Goal: Task Accomplishment & Management: Complete application form

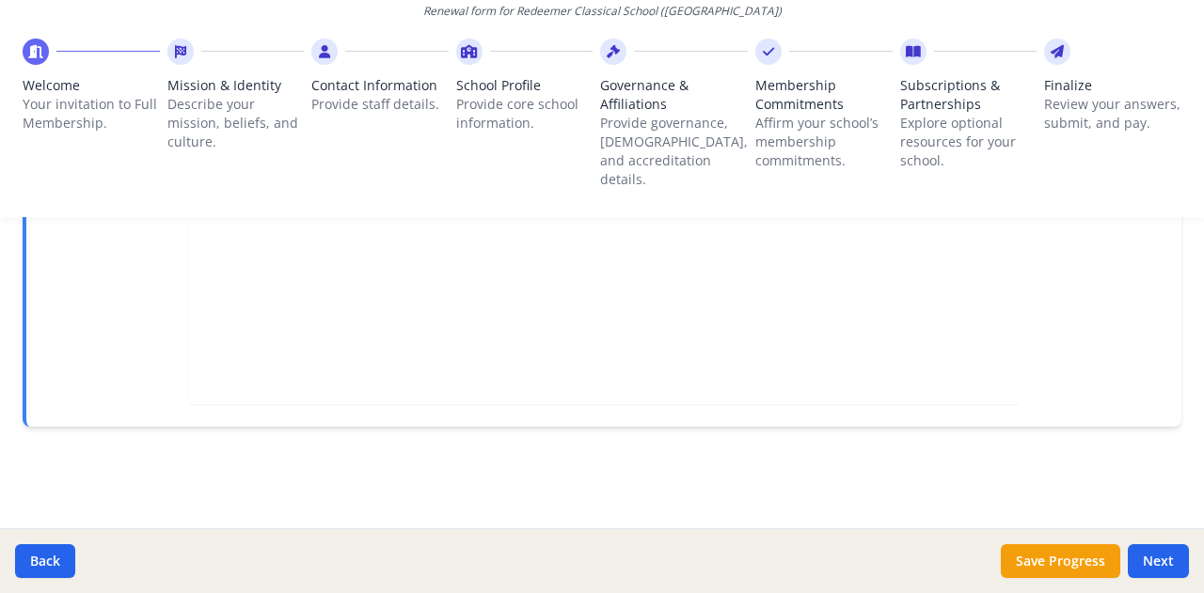
scroll to position [820, 0]
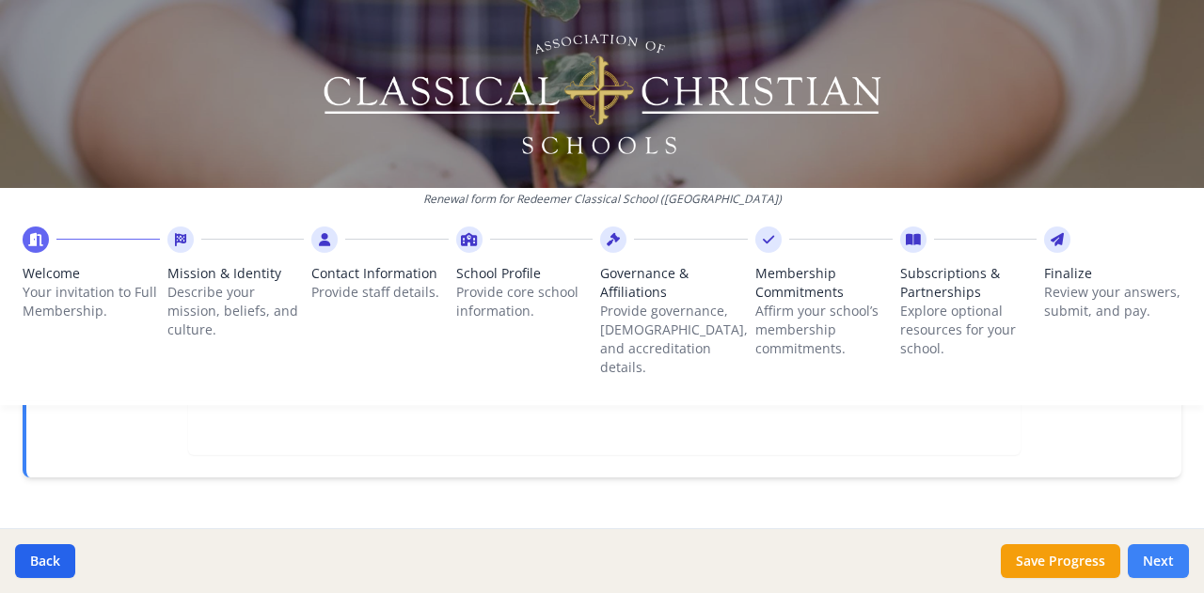
click at [1153, 556] on button "Next" at bounding box center [1157, 561] width 61 height 34
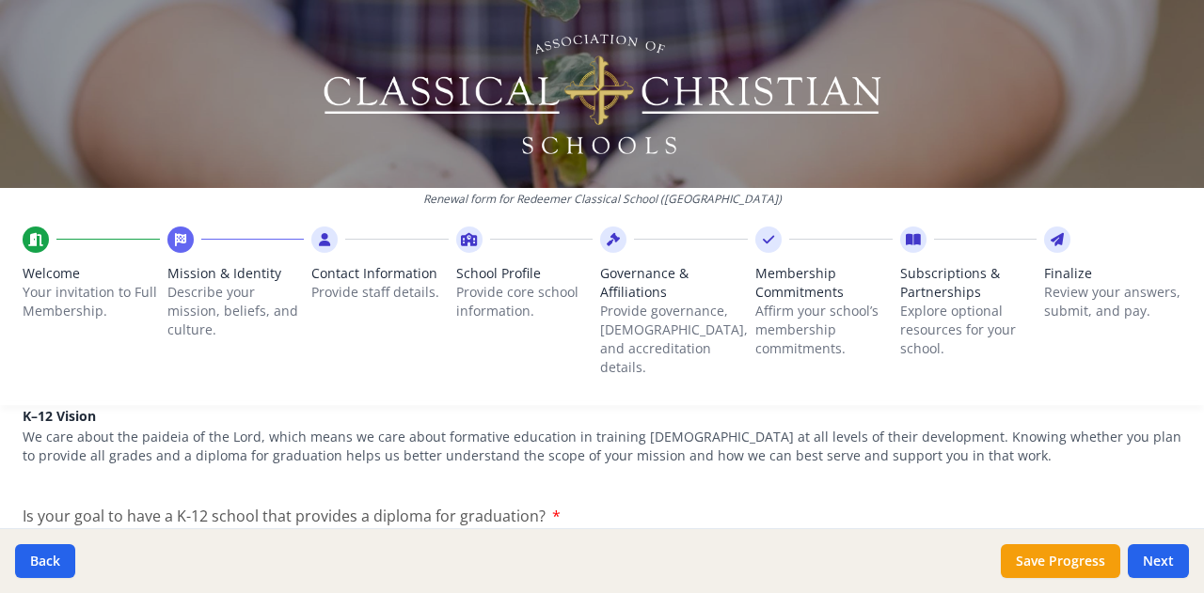
scroll to position [1008, 0]
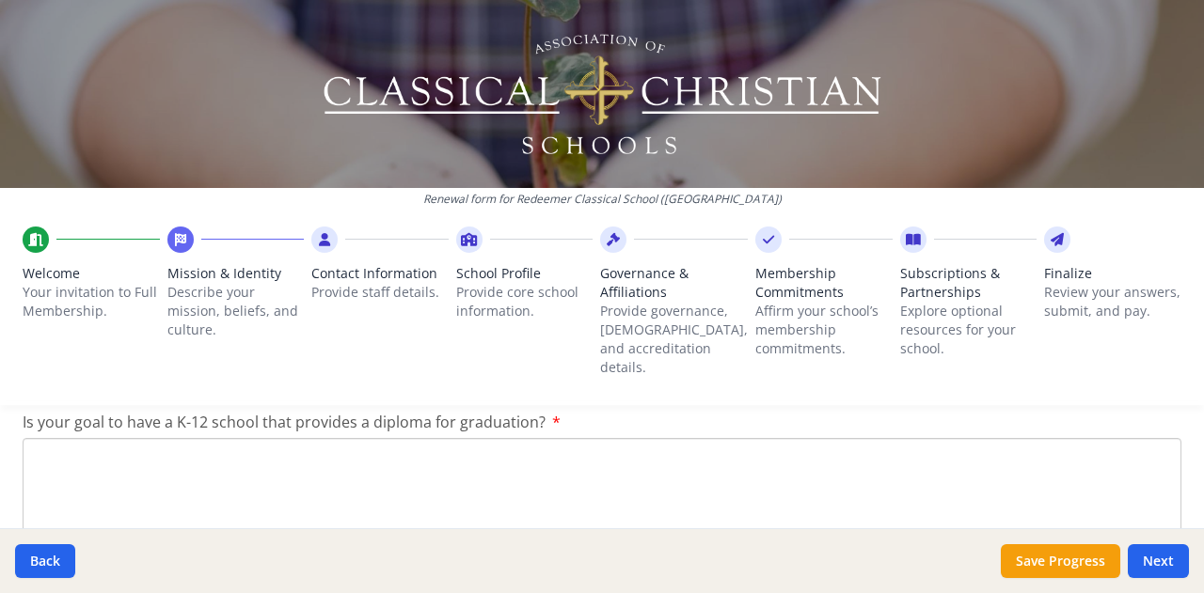
click at [543, 438] on textarea "Is your goal to have a K-12 school that provides a diploma for graduation?" at bounding box center [602, 501] width 1158 height 126
type textarea "Yes"
click at [1172, 552] on button "Next" at bounding box center [1157, 561] width 61 height 34
click at [1162, 552] on button "Next" at bounding box center [1157, 561] width 61 height 34
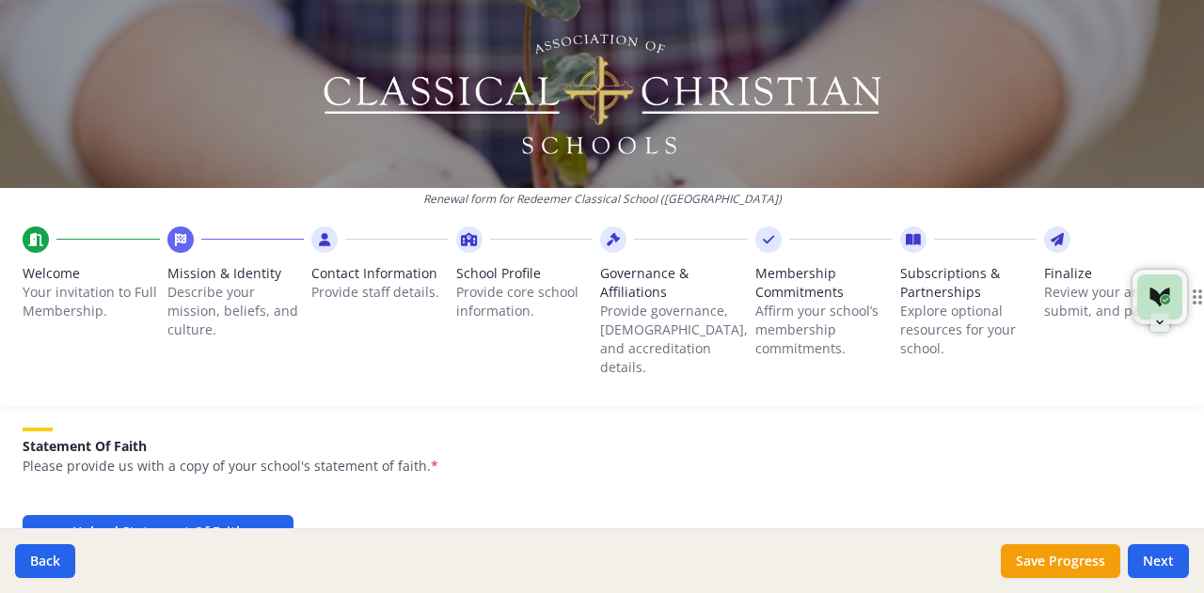
scroll to position [1323, 0]
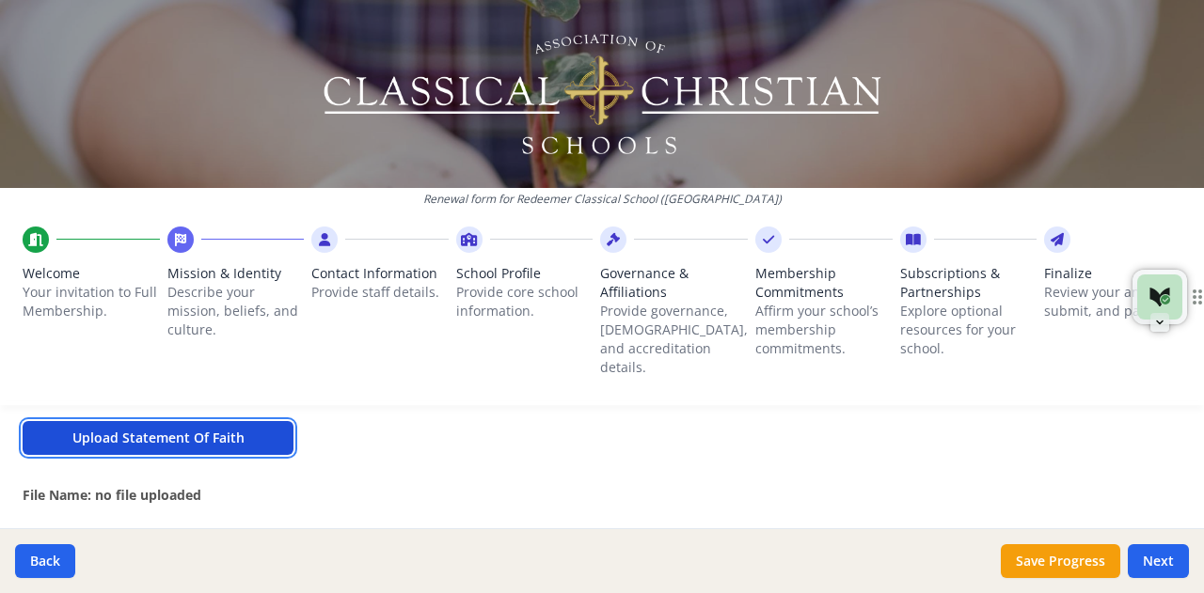
click at [191, 421] on button "Upload Statement Of Faith" at bounding box center [158, 438] width 271 height 34
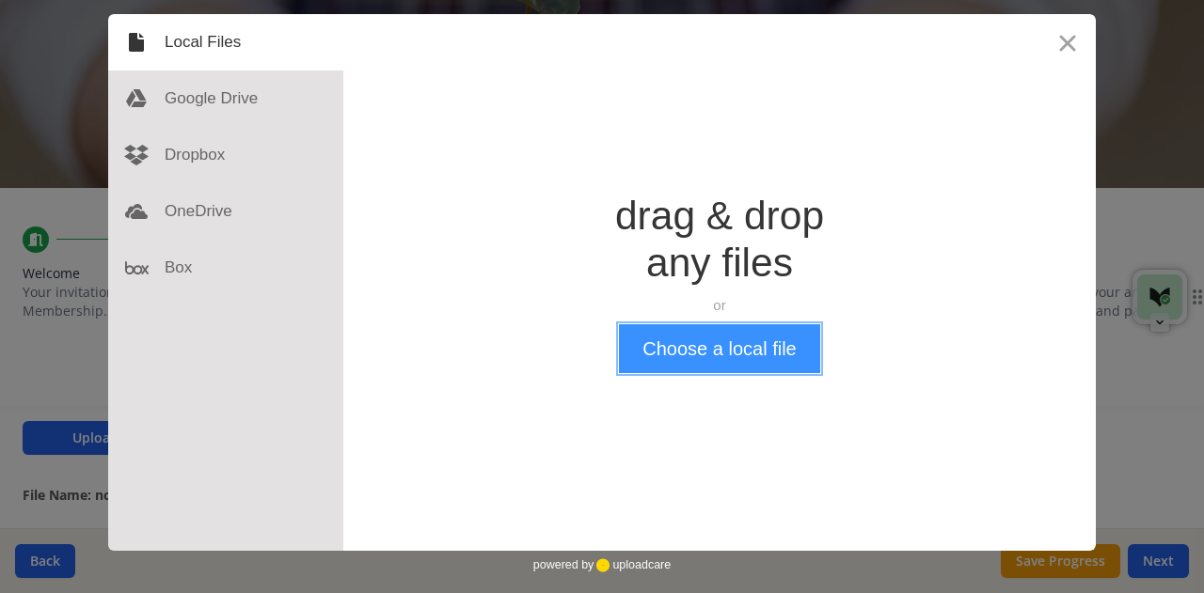
click at [715, 354] on button "Choose a local file" at bounding box center [719, 348] width 200 height 49
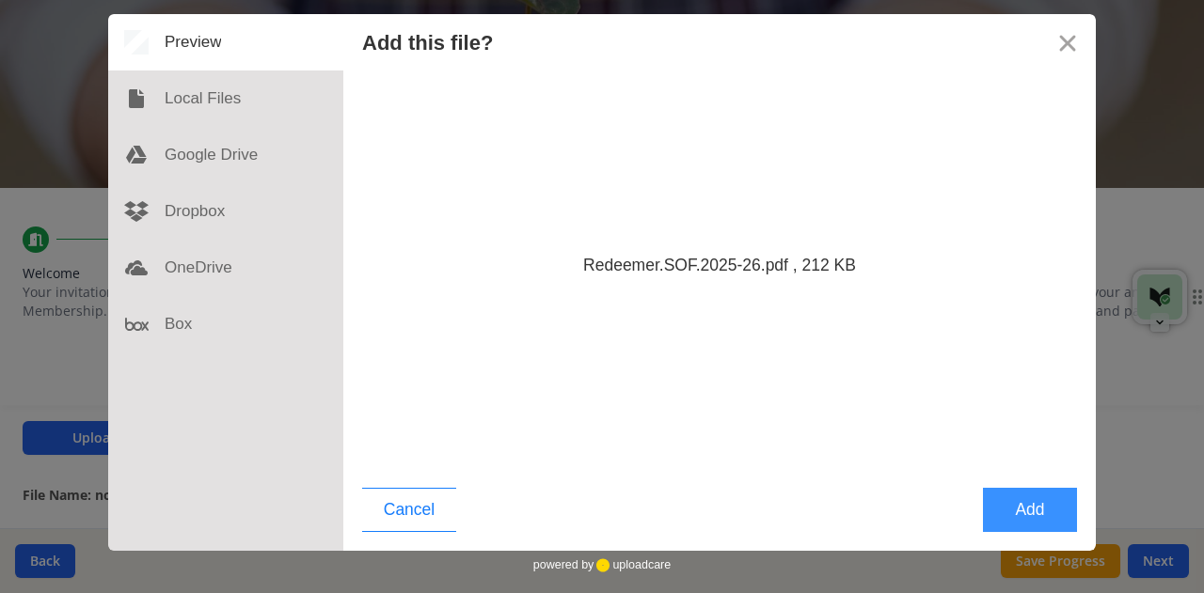
click at [1031, 499] on button "Add" at bounding box center [1030, 510] width 94 height 44
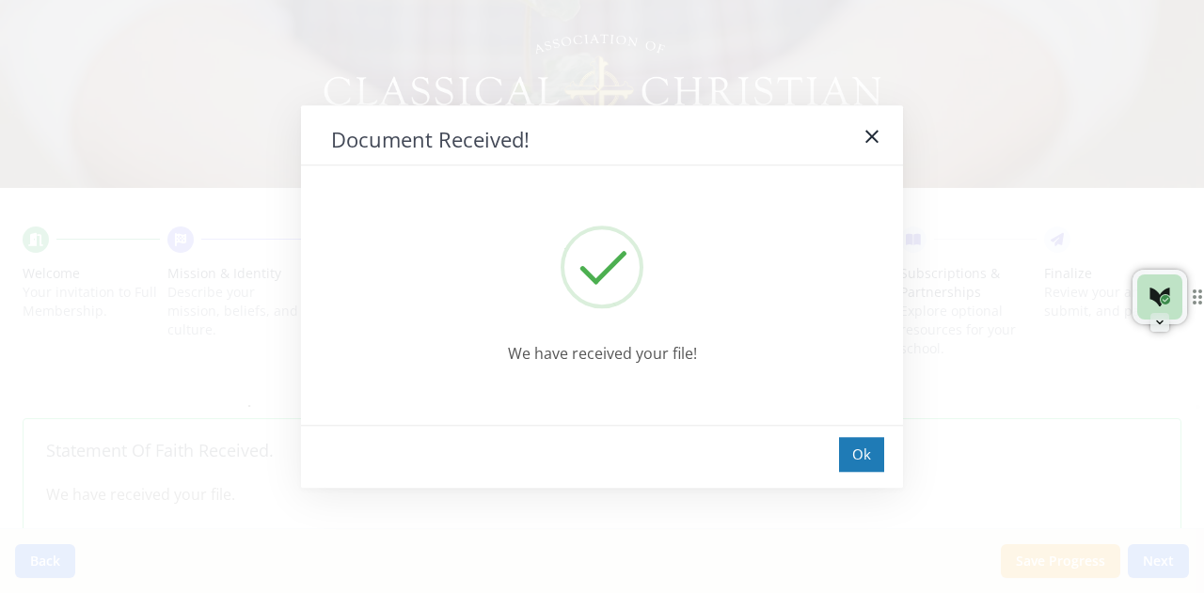
scroll to position [1291, 0]
click at [855, 446] on div "Ok" at bounding box center [861, 454] width 45 height 35
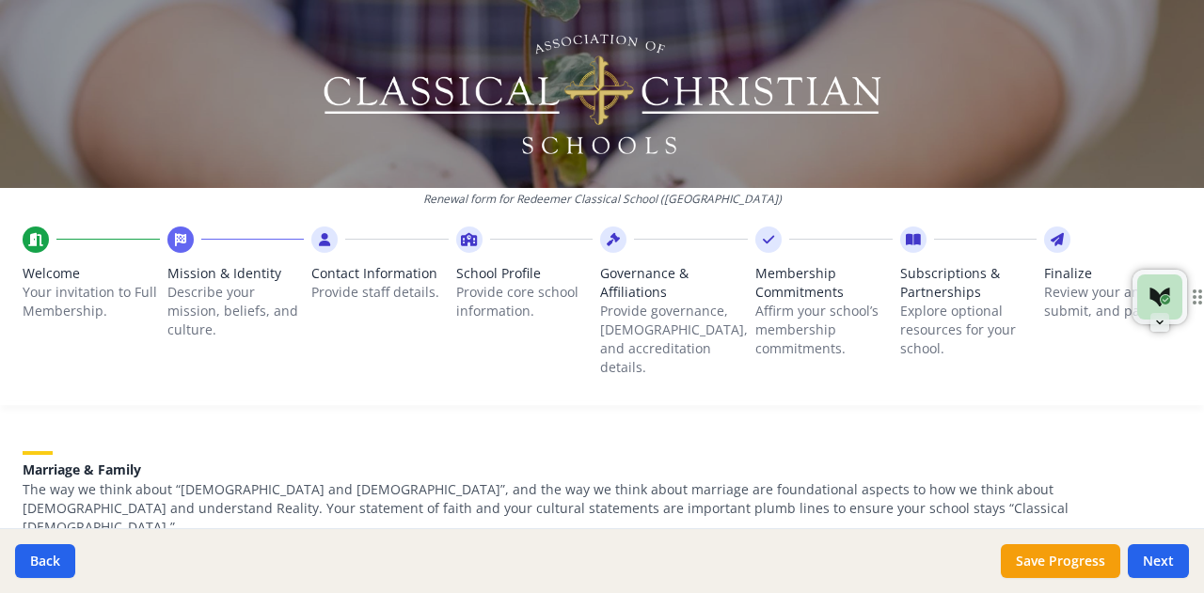
scroll to position [1573, 0]
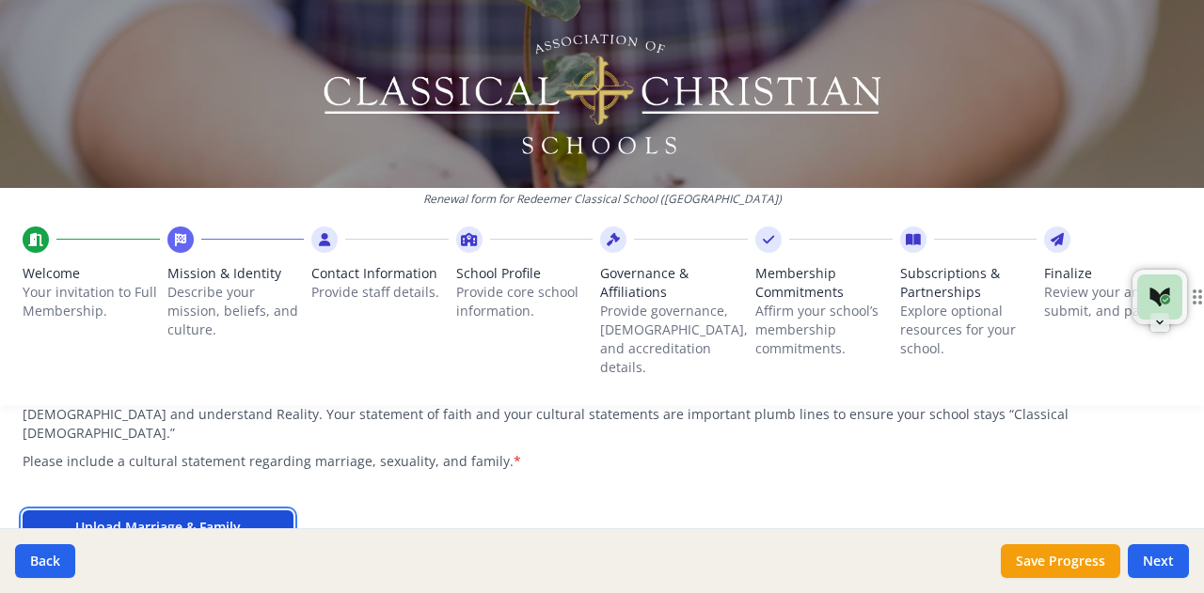
click at [233, 511] on button "Upload Marriage & Family" at bounding box center [158, 528] width 271 height 34
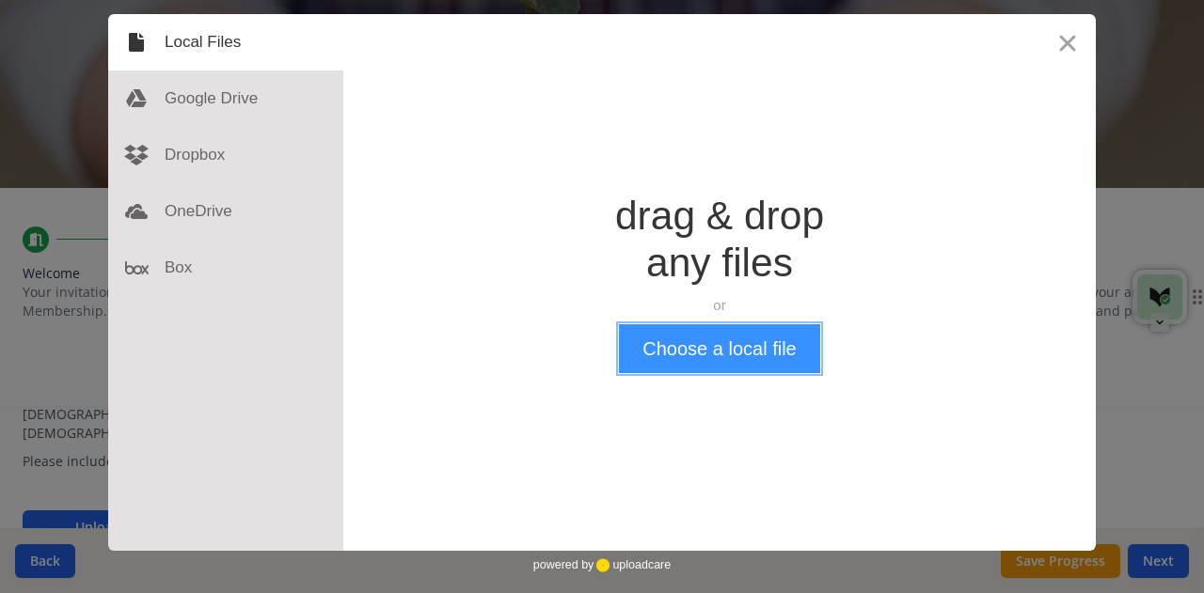
click at [732, 354] on button "Choose a local file" at bounding box center [719, 348] width 200 height 49
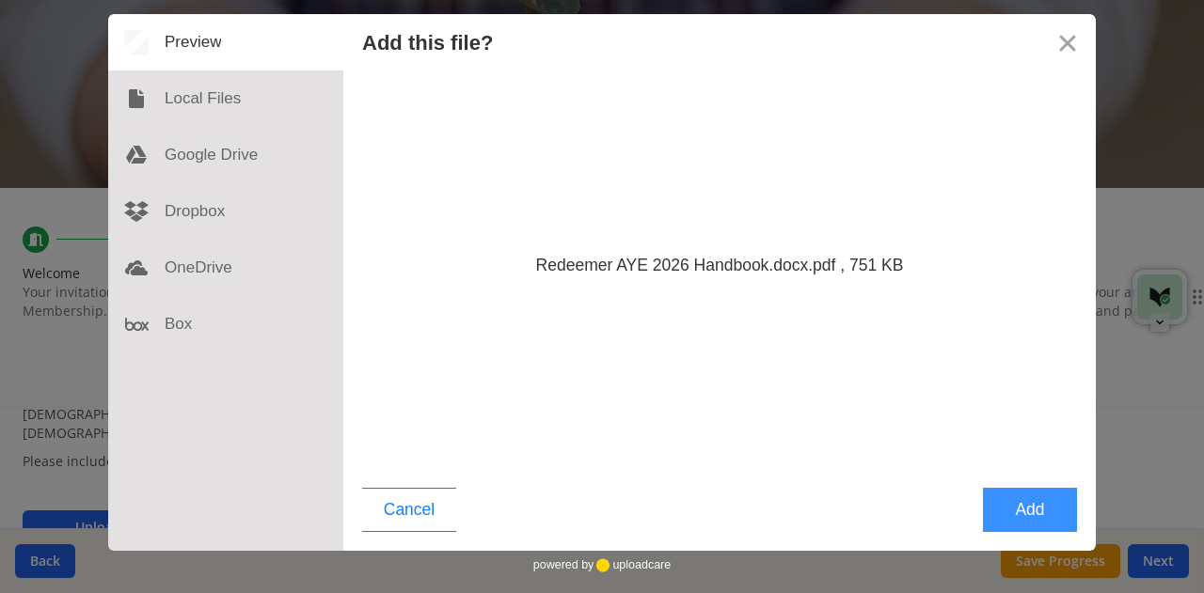
click at [1000, 511] on button "Add" at bounding box center [1030, 510] width 94 height 44
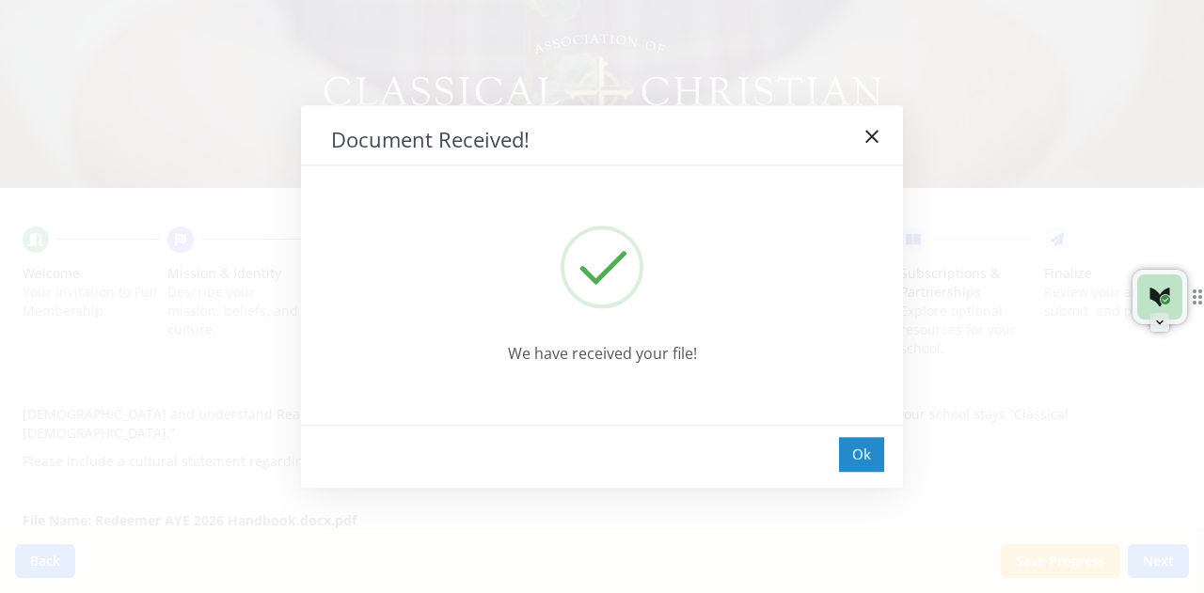
click at [859, 465] on div "Ok" at bounding box center [861, 454] width 45 height 35
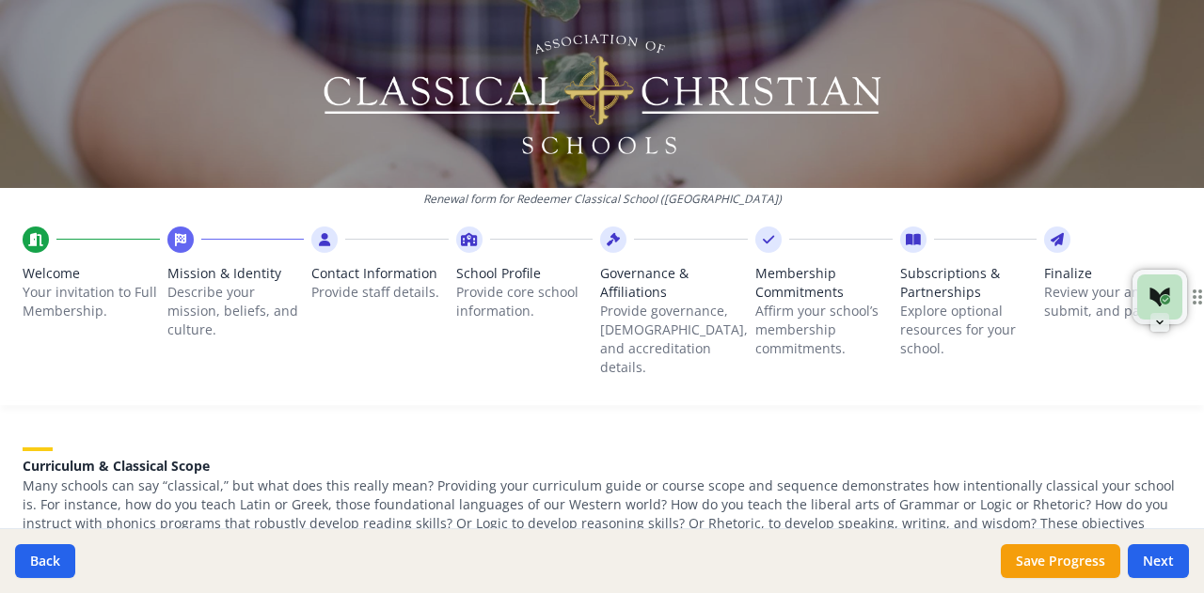
scroll to position [1949, 0]
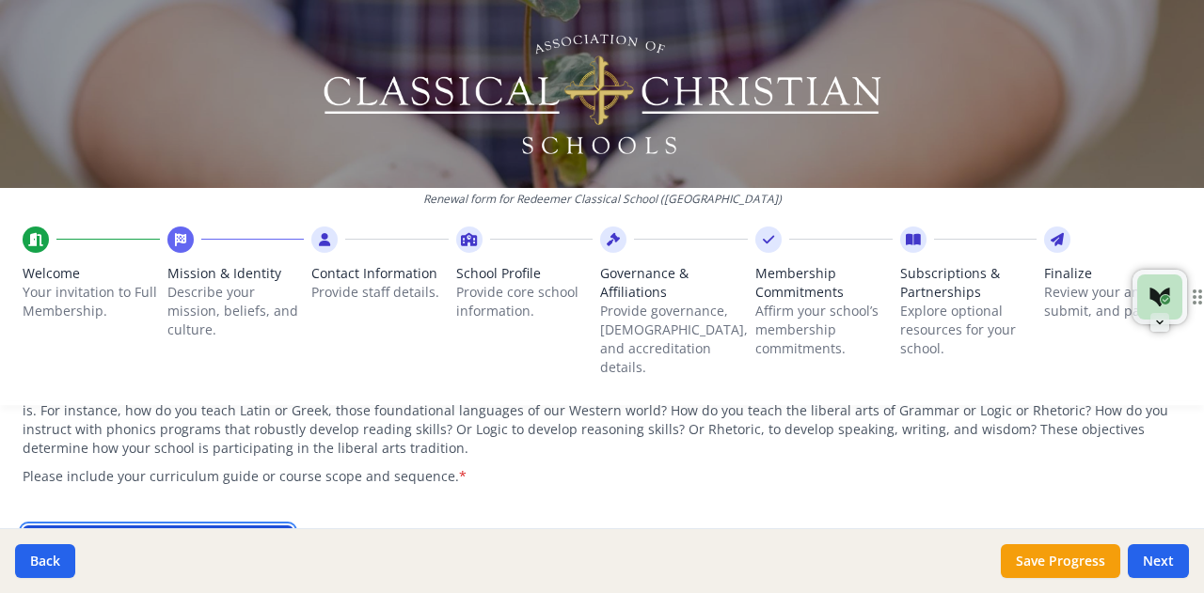
click at [143, 526] on button "Upload Curriculum" at bounding box center [158, 543] width 271 height 34
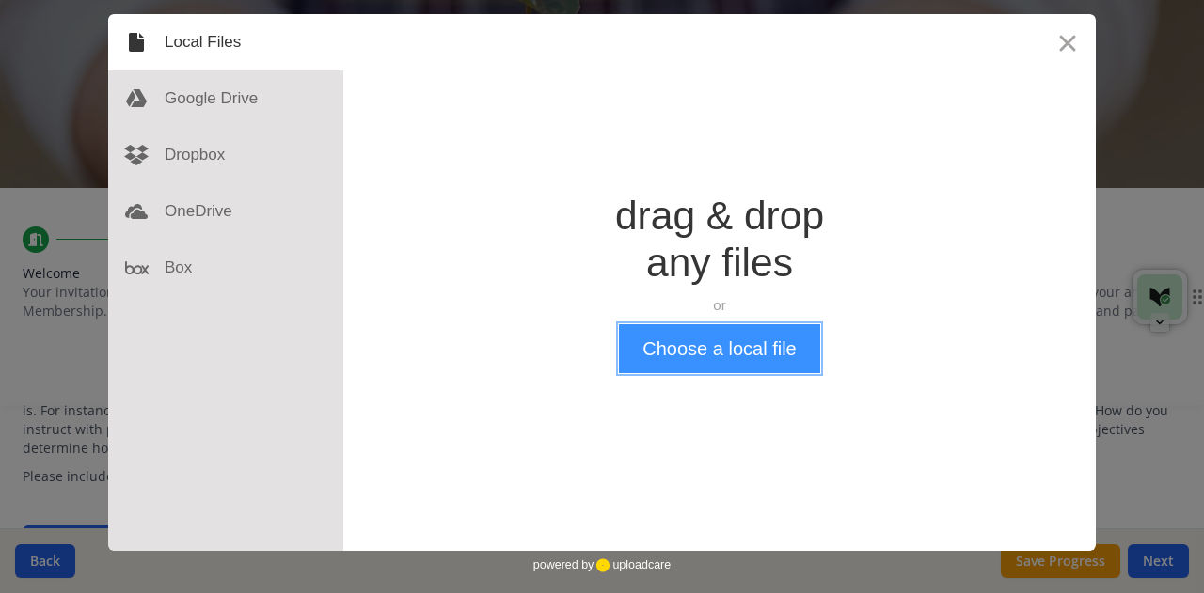
click at [684, 359] on button "Choose a local file" at bounding box center [719, 348] width 200 height 49
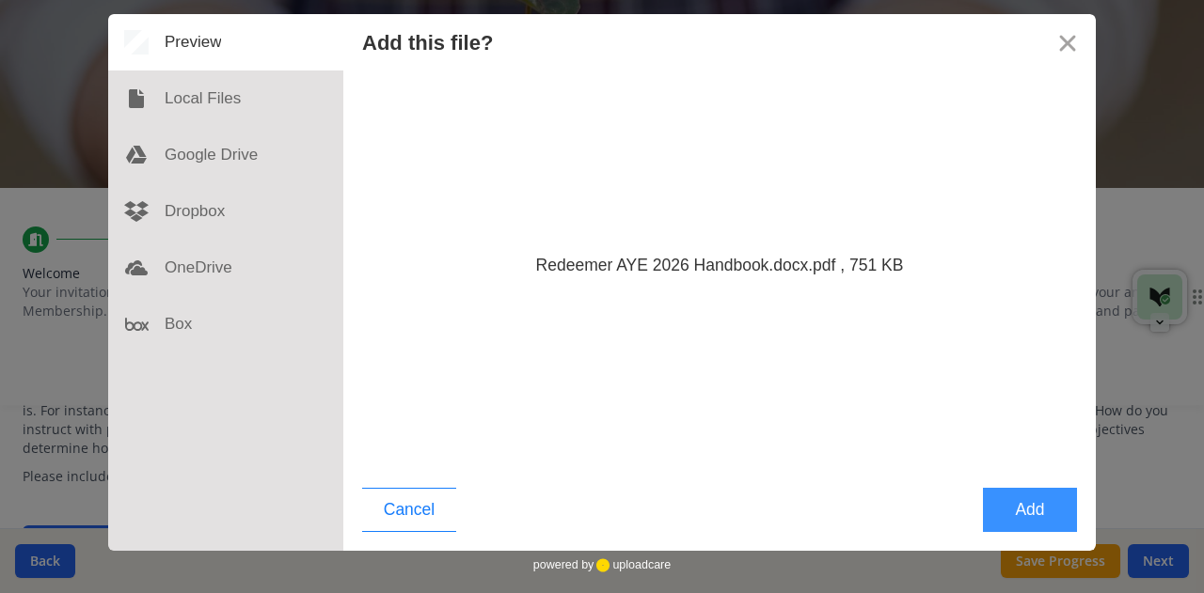
click at [1023, 508] on button "Add" at bounding box center [1030, 510] width 94 height 44
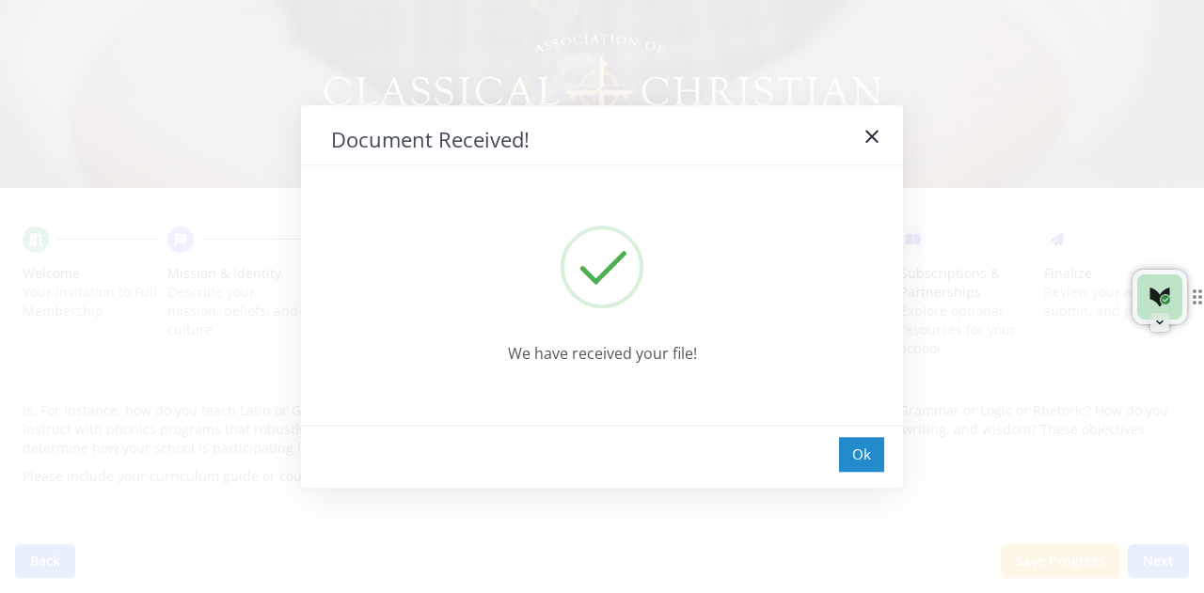
click at [861, 452] on div "Ok" at bounding box center [861, 454] width 45 height 35
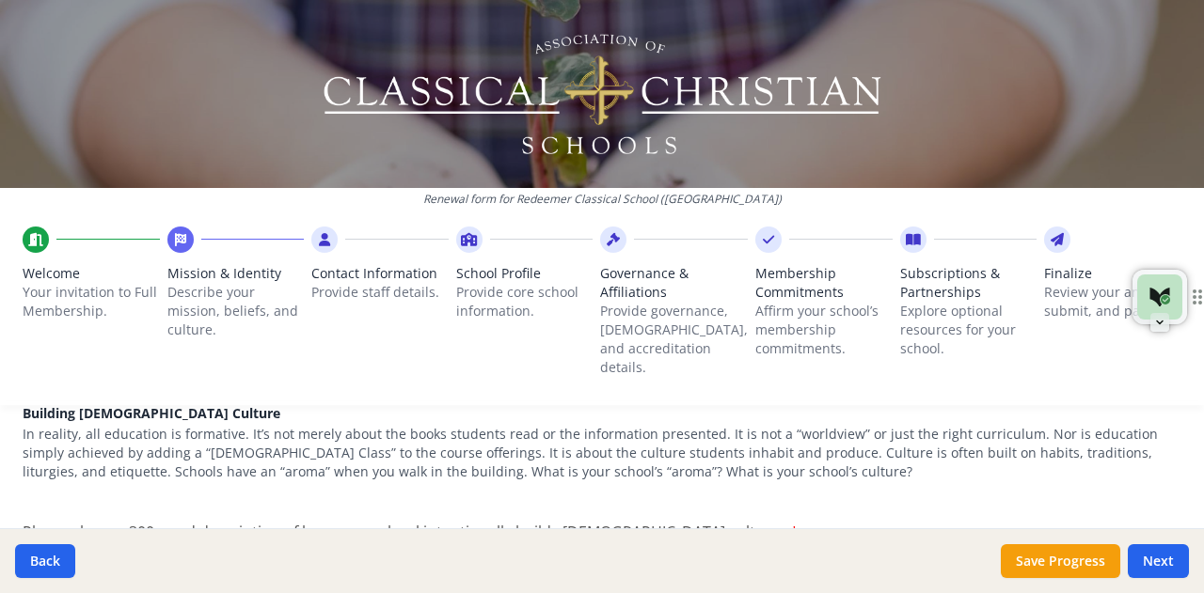
scroll to position [2325, 0]
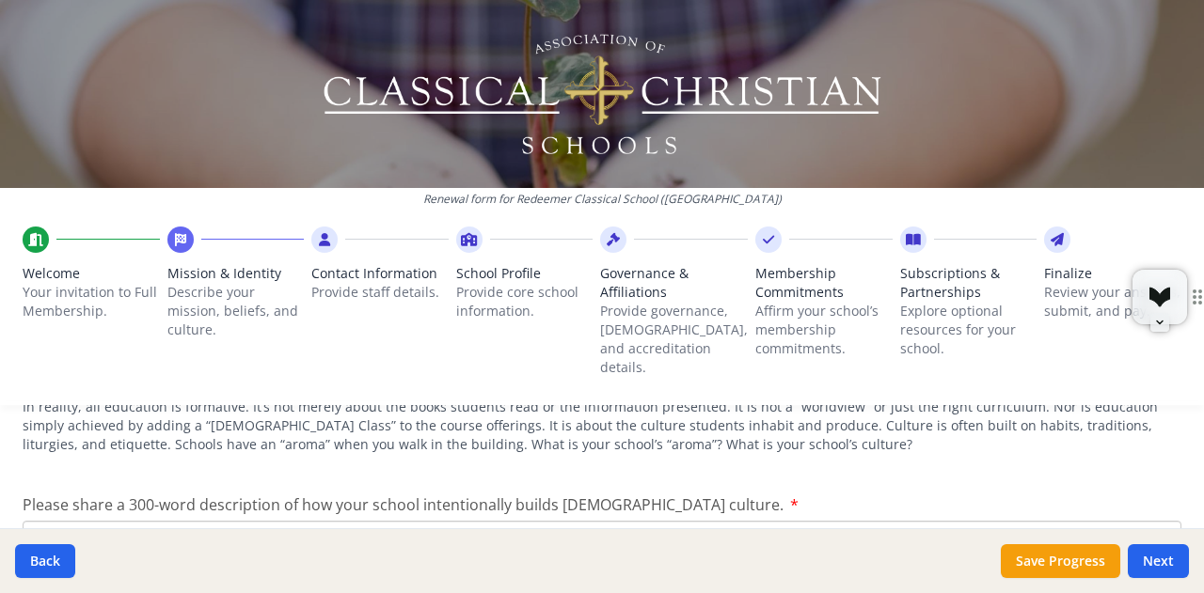
click at [583, 521] on textarea "Please share a 300-word description of how your school intentionally builds [DE…" at bounding box center [602, 584] width 1158 height 126
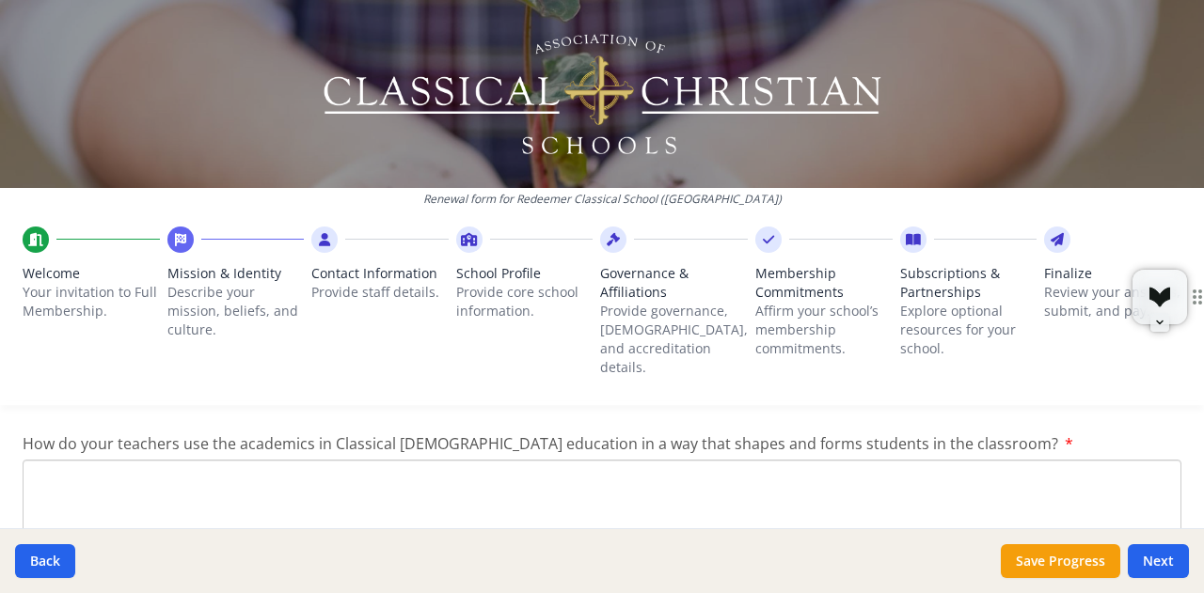
scroll to position [2793, 0]
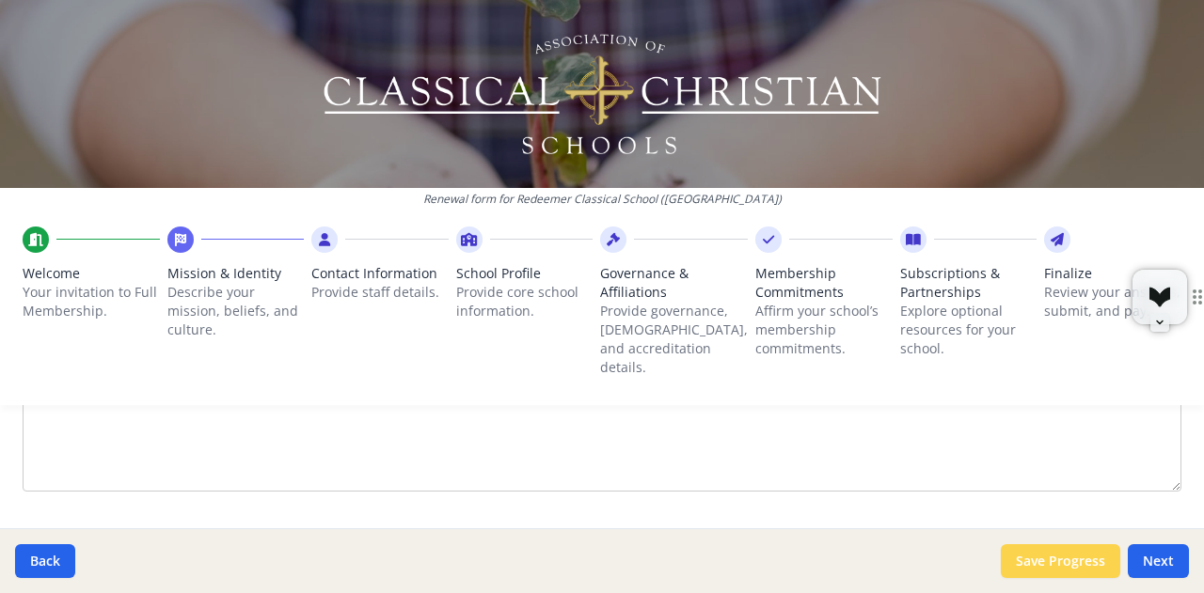
click at [1058, 559] on button "Save Progress" at bounding box center [1059, 561] width 119 height 34
